Goal: Information Seeking & Learning: Find specific fact

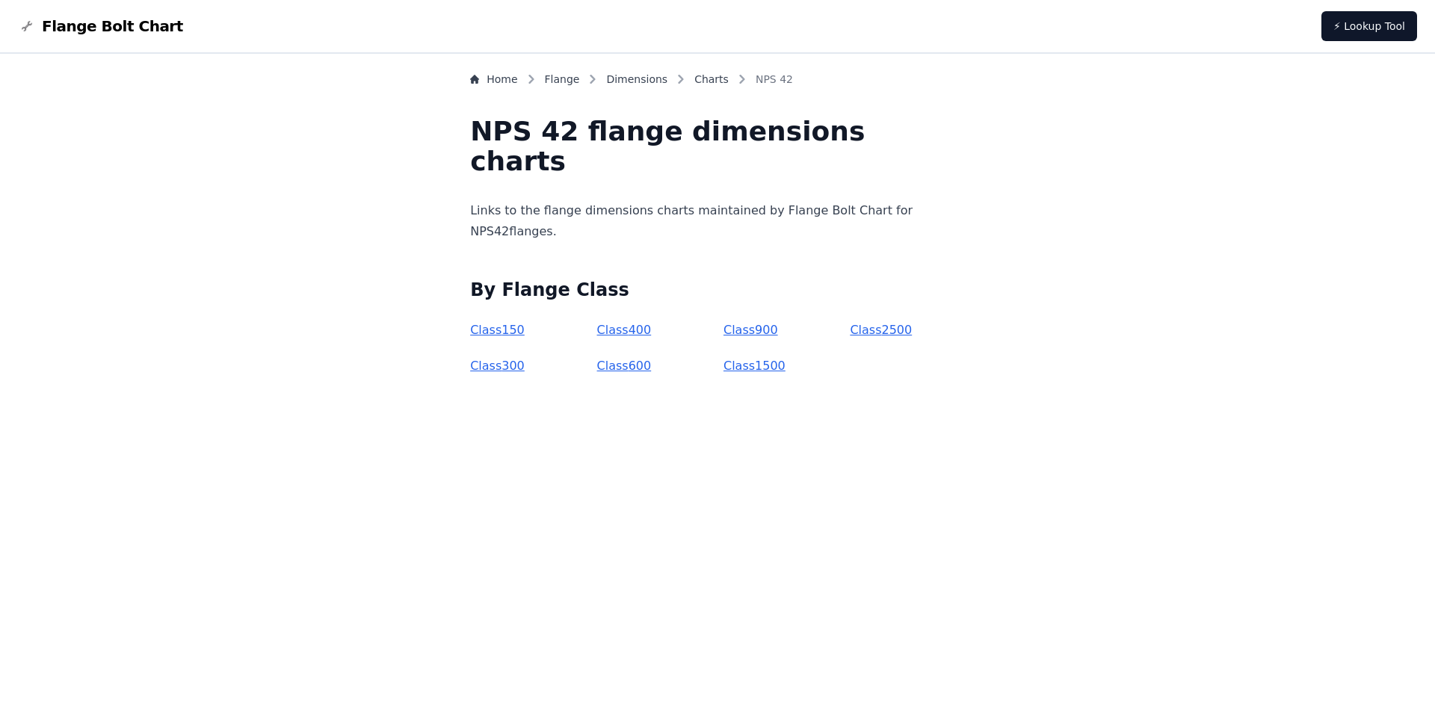
click at [641, 363] on link "Class 600" at bounding box center [624, 366] width 55 height 14
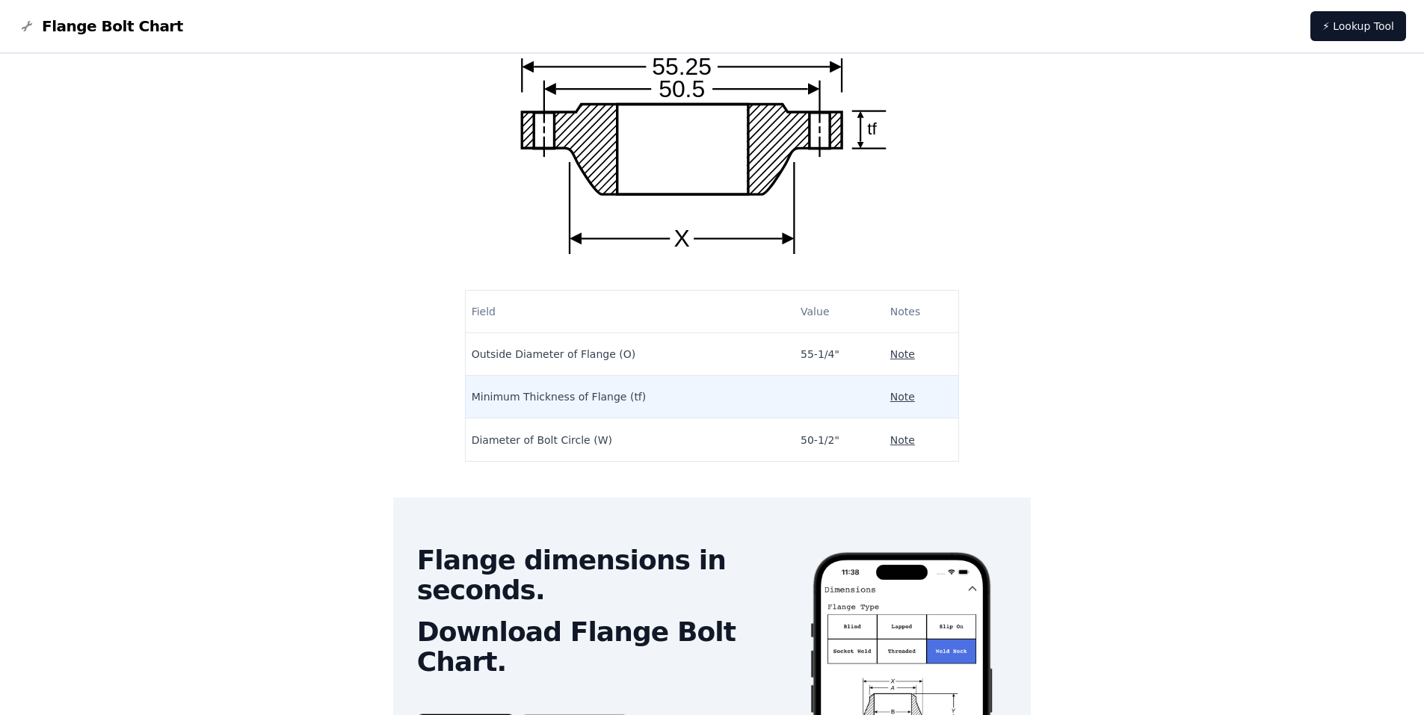
scroll to position [147, 0]
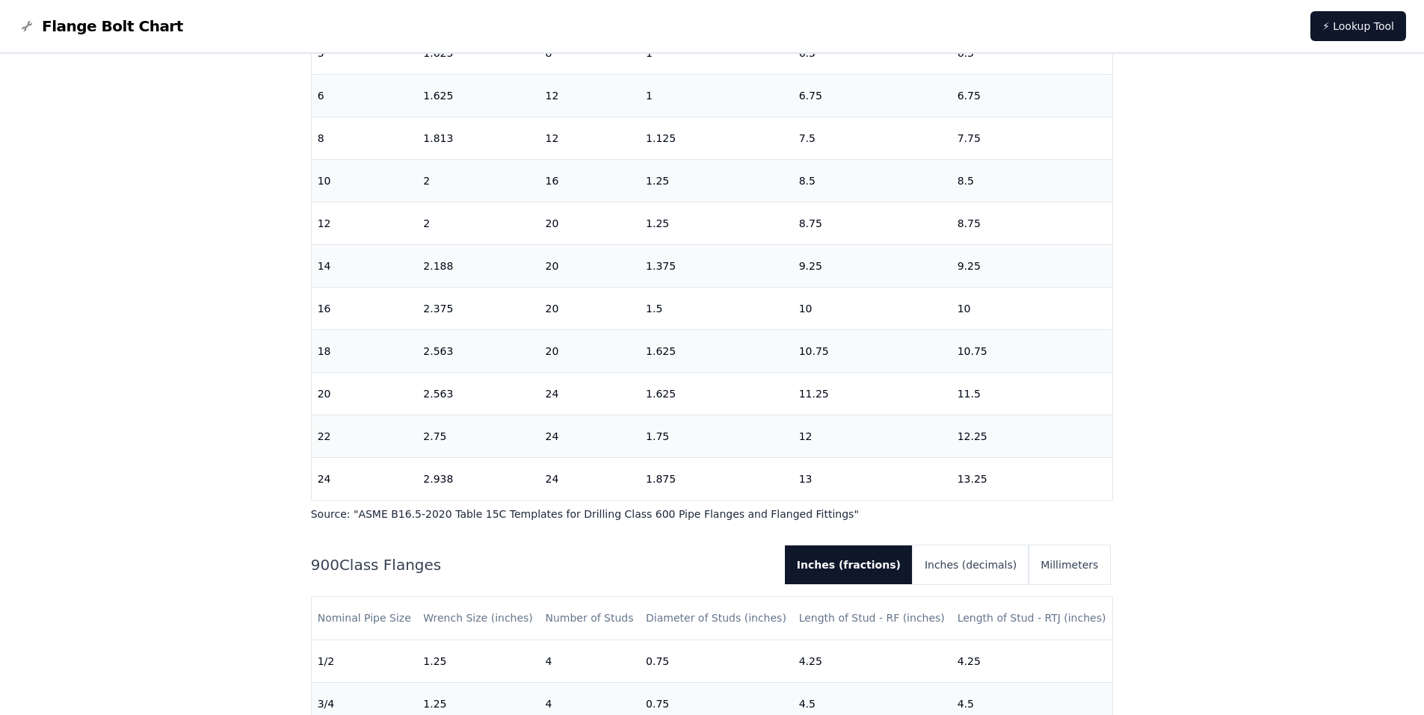
scroll to position [449, 0]
